Goal: Task Accomplishment & Management: Use online tool/utility

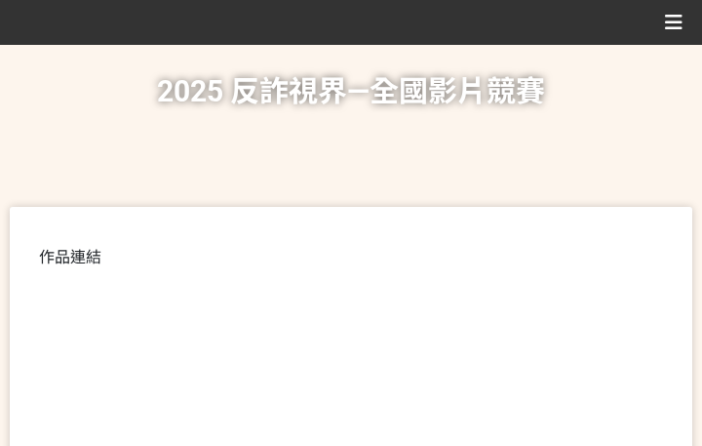
scroll to position [488, 0]
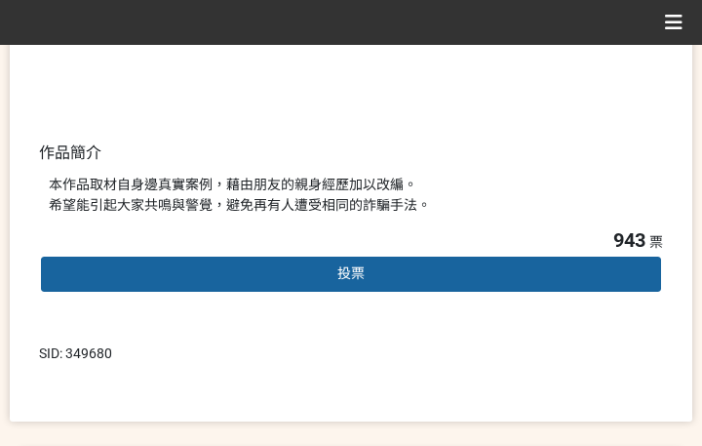
click at [315, 266] on div "投票" at bounding box center [351, 274] width 624 height 39
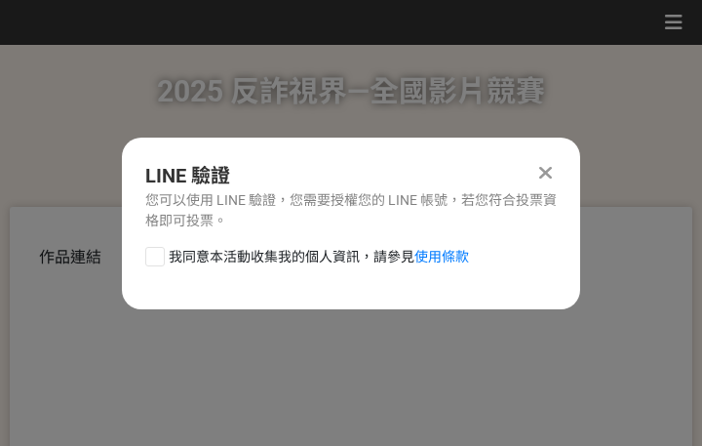
scroll to position [0, 0]
click at [260, 247] on span "我同意本活動收集我的個人資訊，請參見 使用條款" at bounding box center [319, 257] width 300 height 20
click at [159, 250] on input "我同意本活動收集我的個人資訊，請參見 使用條款" at bounding box center [152, 256] width 13 height 13
checkbox input "false"
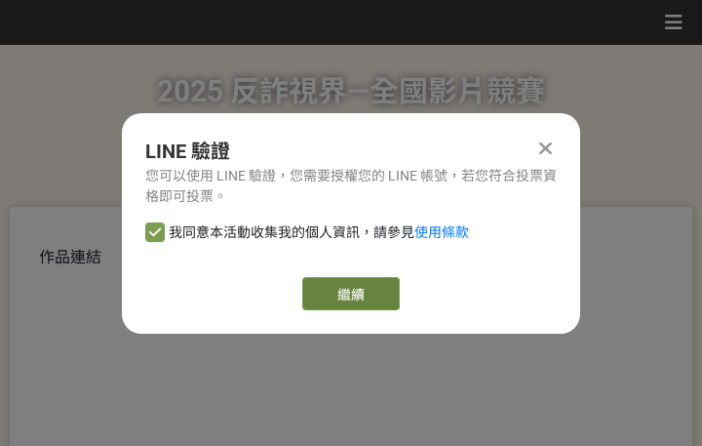
click at [378, 288] on link "繼續" at bounding box center [351, 293] width 98 height 33
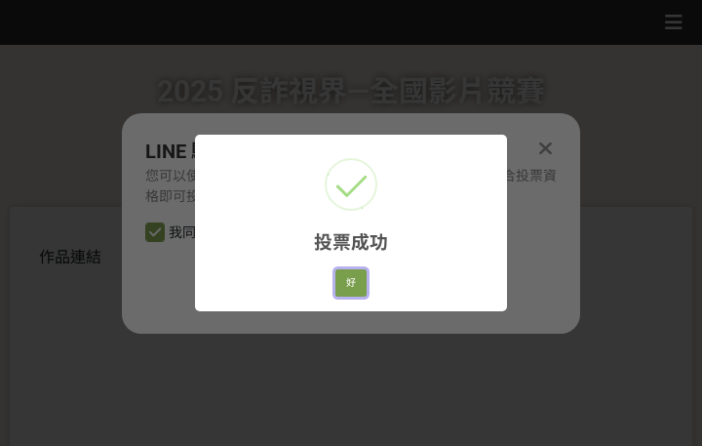
drag, startPoint x: 355, startPoint y: 284, endPoint x: 352, endPoint y: 390, distance: 106.3
click at [355, 284] on button "好" at bounding box center [350, 282] width 31 height 27
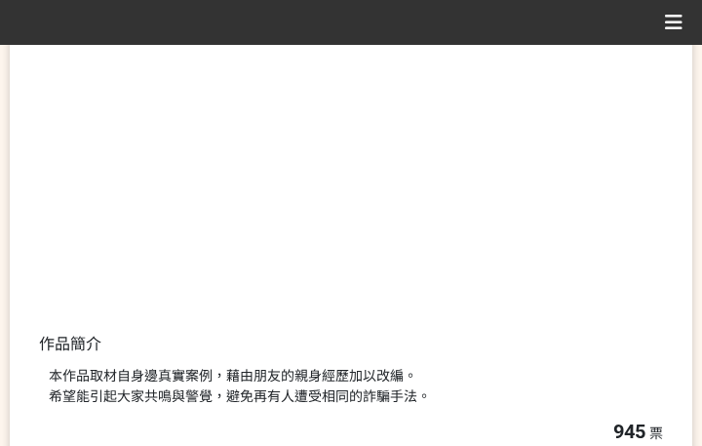
scroll to position [398, 0]
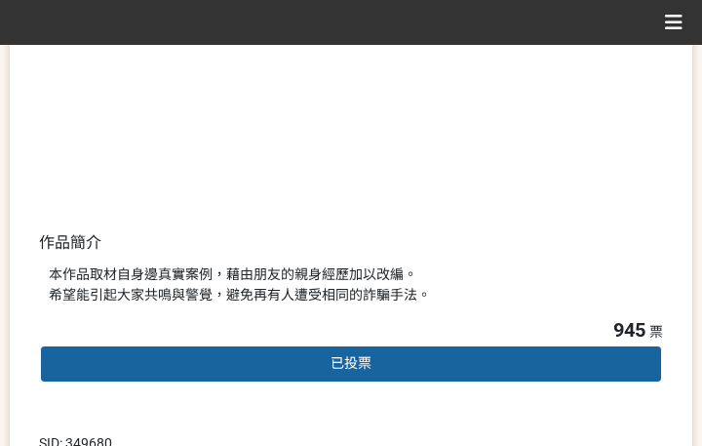
click at [394, 302] on div "本作品取材自身邊真實案例，藉由朋友的親身經歷加以改編。 希望能引起大家共鳴與警覺，避免再有人遭受相同的詐騙手法。" at bounding box center [351, 284] width 605 height 41
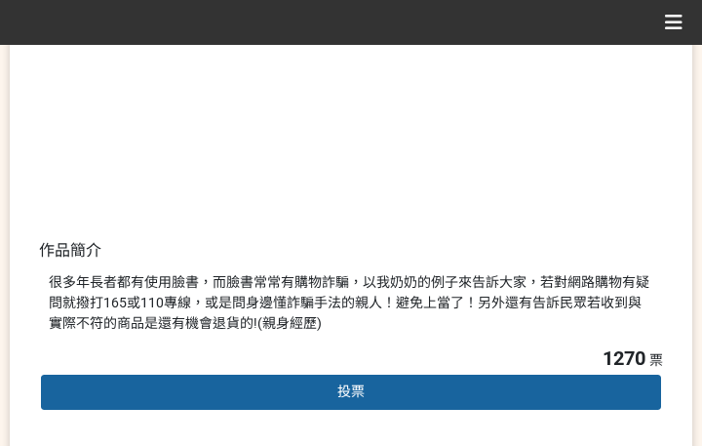
scroll to position [488, 0]
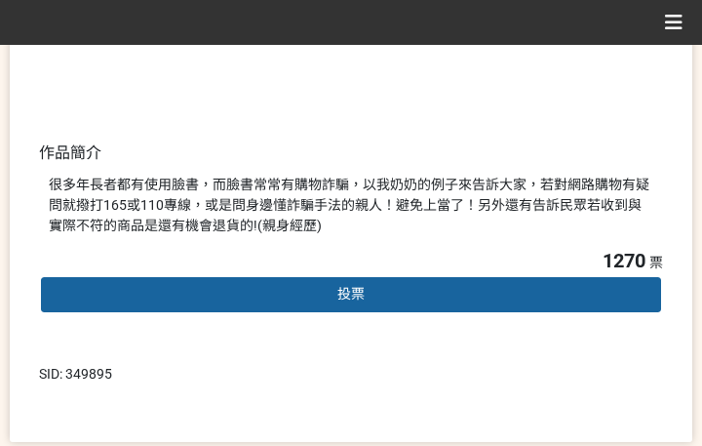
click at [274, 295] on div "投票" at bounding box center [351, 294] width 624 height 39
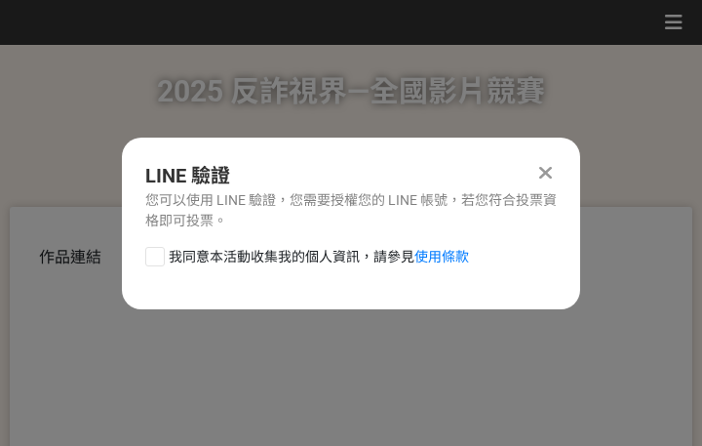
click at [274, 256] on span "我同意本活動收集我的個人資訊，請參見 使用條款" at bounding box center [319, 257] width 300 height 20
click at [159, 256] on input "我同意本活動收集我的個人資訊，請參見 使用條款" at bounding box center [152, 256] width 13 height 13
checkbox input "false"
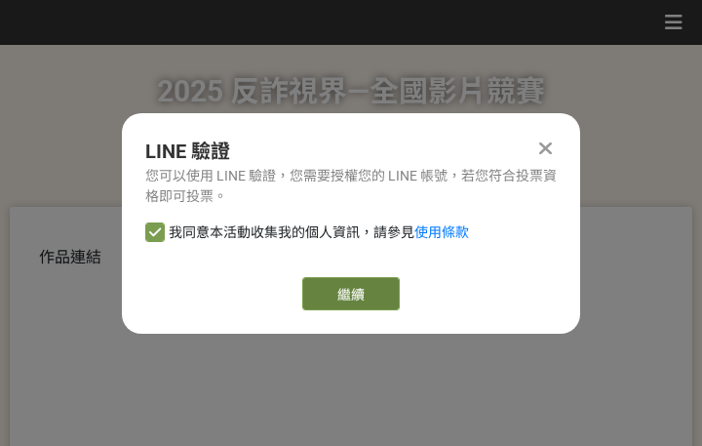
click at [355, 298] on link "繼續" at bounding box center [351, 293] width 98 height 33
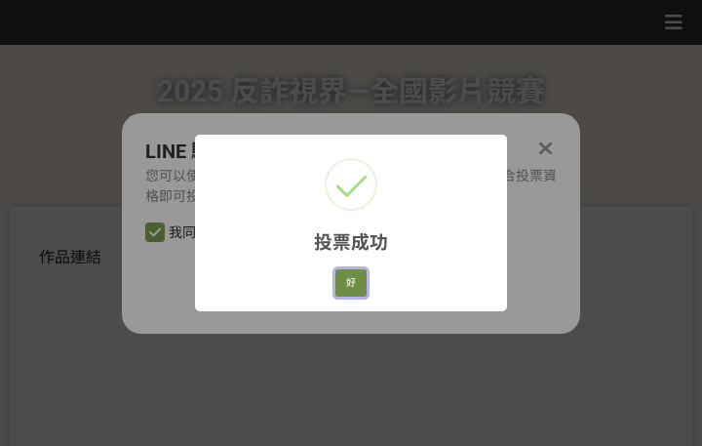
click at [360, 287] on button "好" at bounding box center [350, 282] width 31 height 27
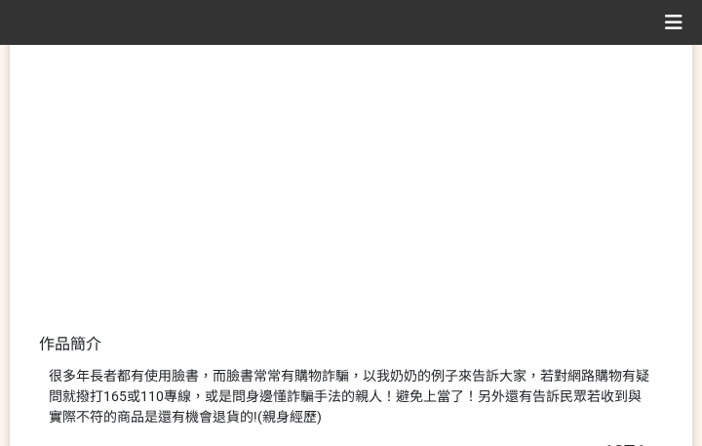
scroll to position [373, 0]
